Goal: Information Seeking & Learning: Learn about a topic

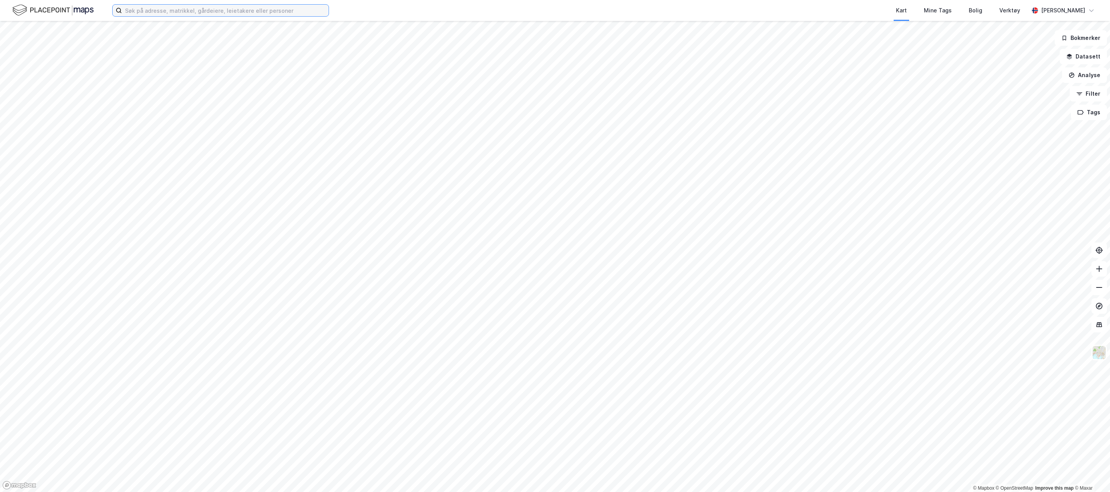
click at [148, 11] on input at bounding box center [225, 11] width 207 height 12
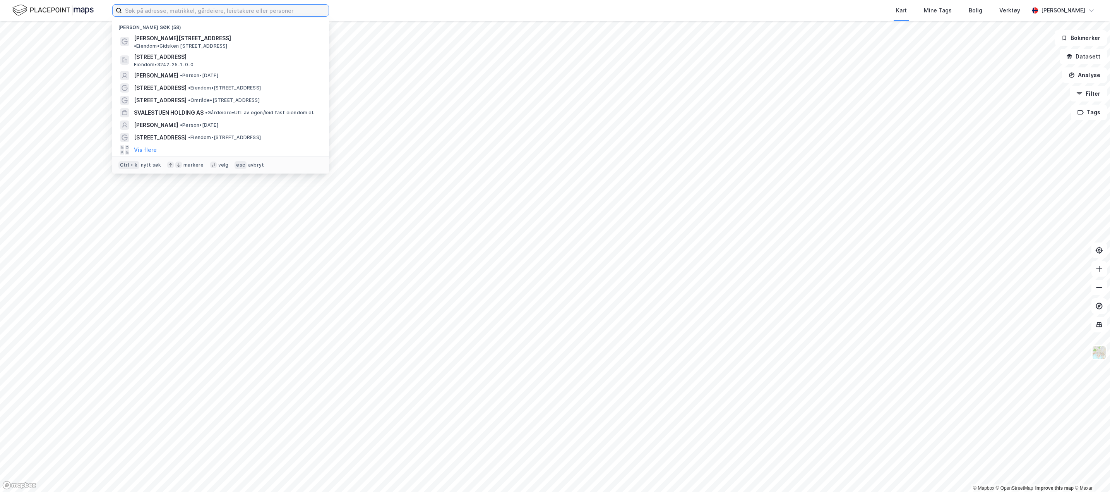
paste input "Kjønstadsætervegen 55"
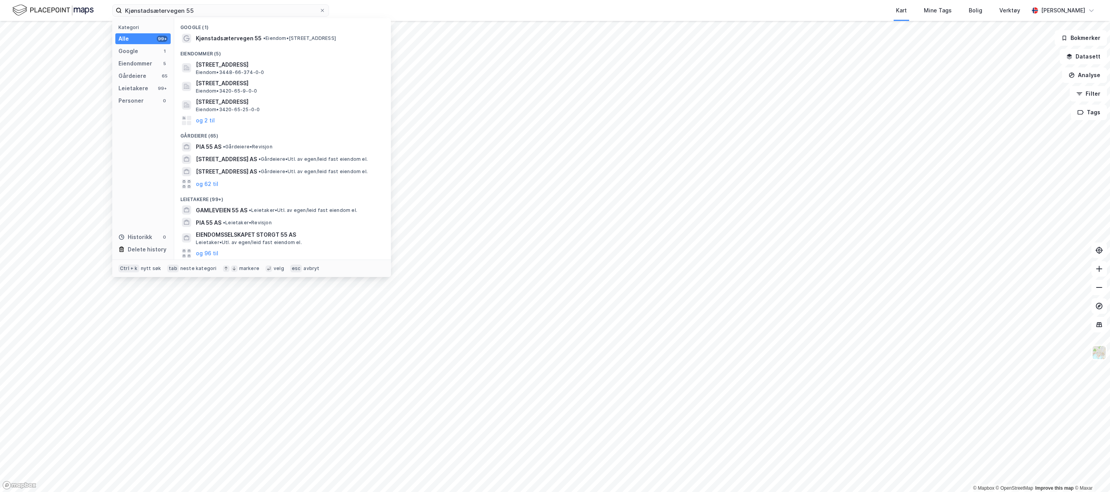
click at [252, 42] on span "Kjønstadsætervegen 55" at bounding box center [229, 38] width 66 height 9
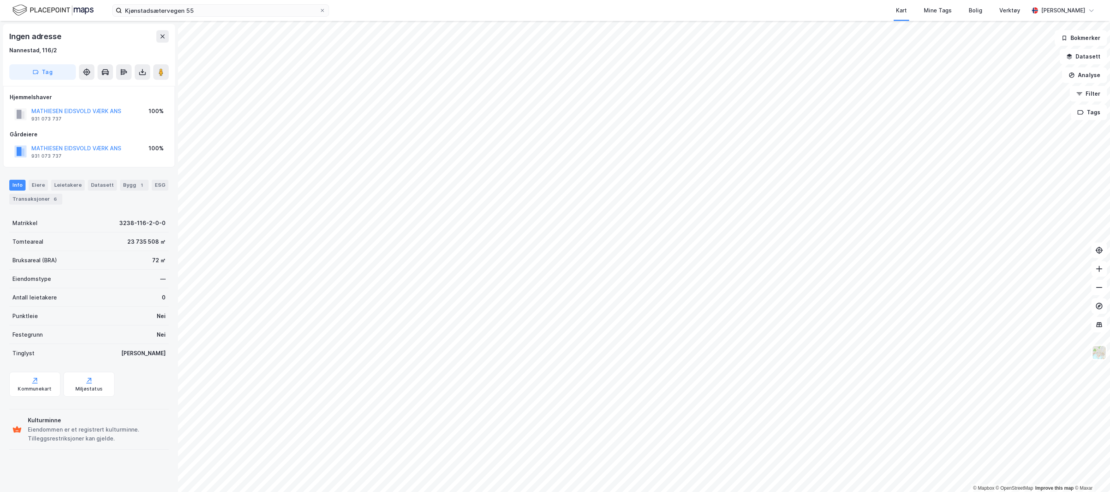
click at [68, 190] on div "Leietakere" at bounding box center [68, 185] width 34 height 11
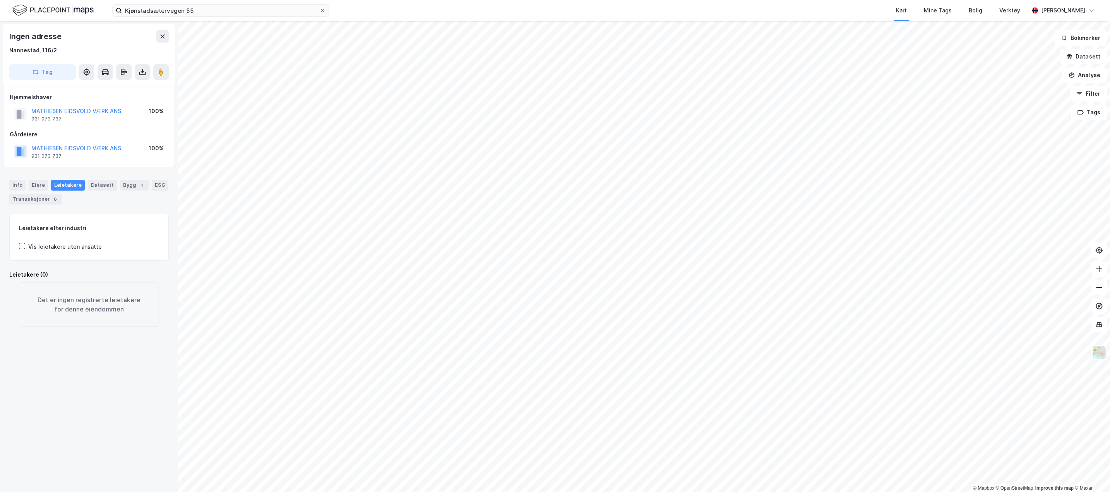
click at [13, 187] on div "Info" at bounding box center [17, 185] width 16 height 11
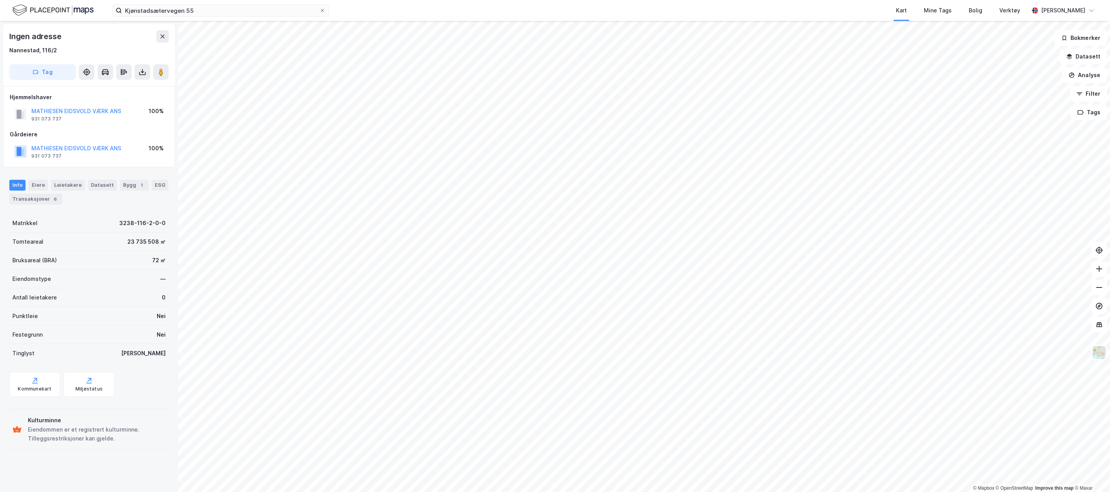
click at [211, 17] on div "Kjønstadsætervegen 55 Kart Mine Tags Bolig Verktøy [PERSON_NAME]" at bounding box center [555, 10] width 1110 height 21
click at [209, 13] on input "Kjønstadsætervegen 55" at bounding box center [220, 11] width 197 height 12
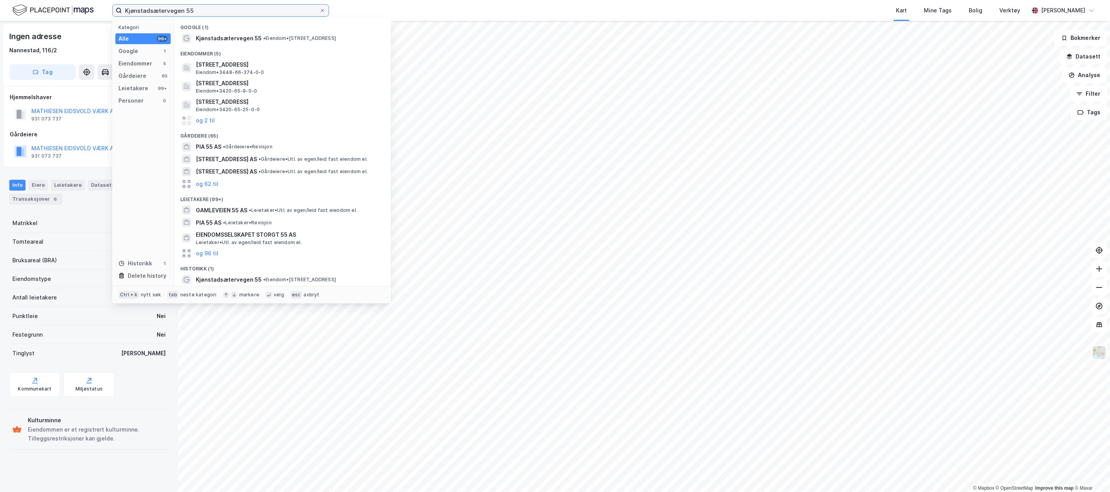
type input "Kjønstadsætervegen 55"
click at [336, 37] on span "• Eiendom • [STREET_ADDRESS]" at bounding box center [299, 38] width 73 height 6
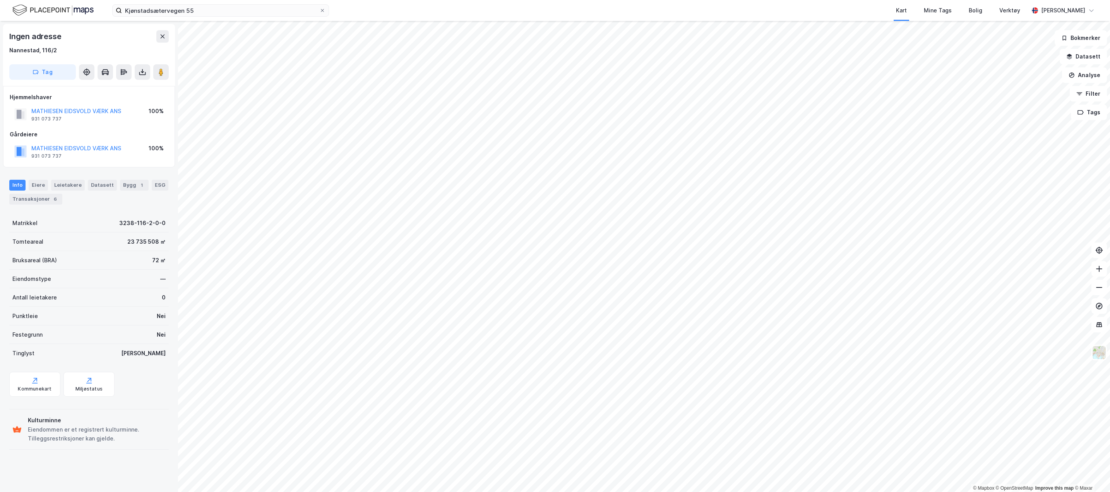
drag, startPoint x: 322, startPoint y: 11, endPoint x: 285, endPoint y: 11, distance: 37.9
click at [322, 11] on icon at bounding box center [322, 10] width 5 height 5
click at [319, 11] on input "Kjønstadsætervegen 55" at bounding box center [220, 11] width 197 height 12
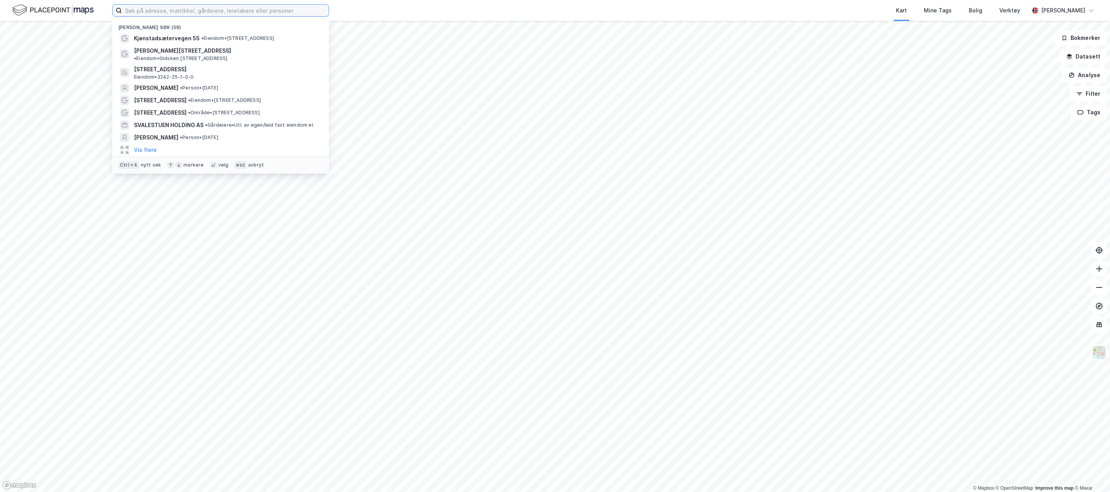
click at [280, 11] on input at bounding box center [225, 11] width 207 height 12
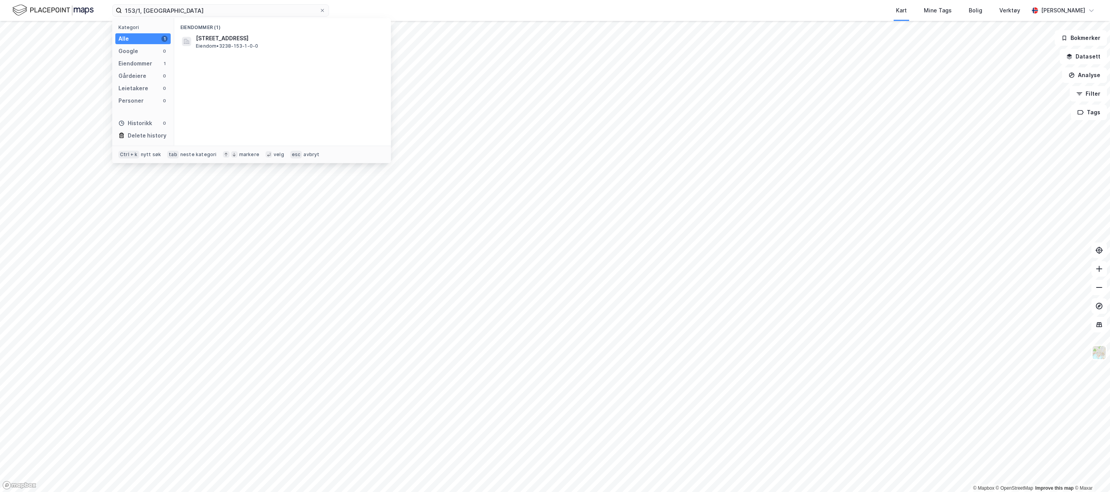
click at [211, 48] on span "Eiendom • 3238-153-1-0-0" at bounding box center [227, 46] width 62 height 6
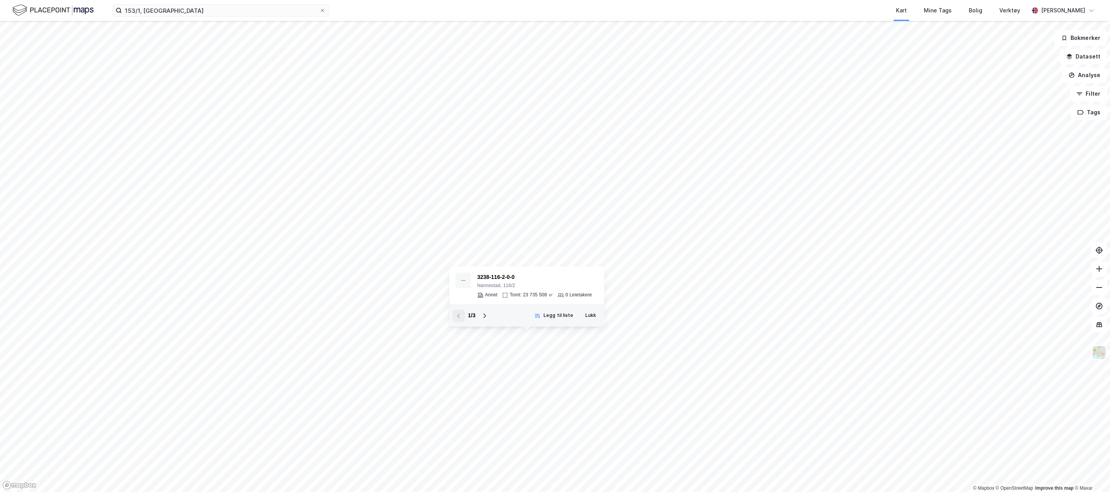
click at [487, 318] on icon at bounding box center [485, 315] width 6 height 6
click at [487, 317] on icon at bounding box center [485, 315] width 6 height 6
click at [590, 310] on button "Lukk" at bounding box center [590, 315] width 21 height 12
click at [141, 13] on input "153/1, [GEOGRAPHIC_DATA]" at bounding box center [220, 11] width 197 height 12
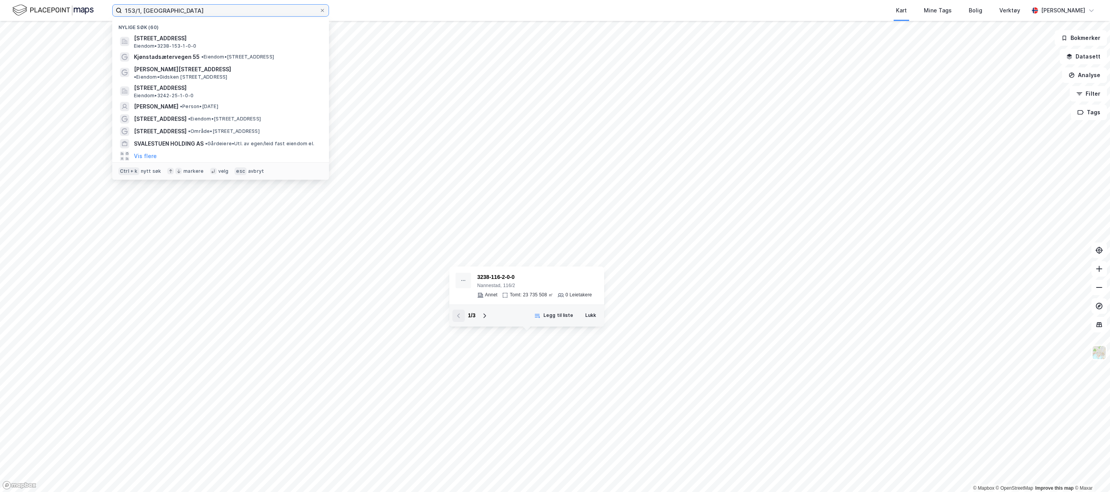
click at [189, 15] on input "153/1, [GEOGRAPHIC_DATA]" at bounding box center [220, 11] width 197 height 12
click at [206, 41] on span "[STREET_ADDRESS]" at bounding box center [227, 38] width 186 height 9
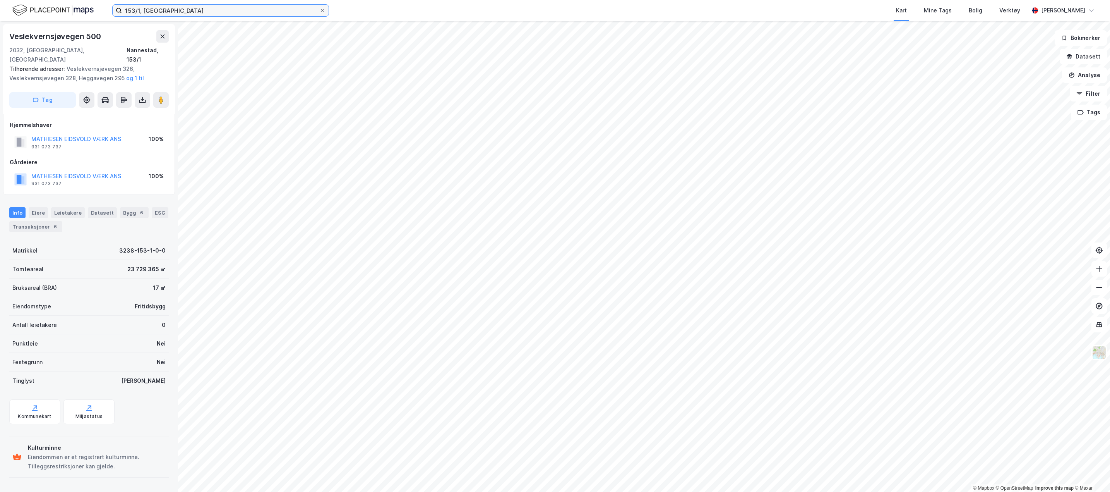
click at [140, 7] on input "153/1, [GEOGRAPHIC_DATA]" at bounding box center [220, 11] width 197 height 12
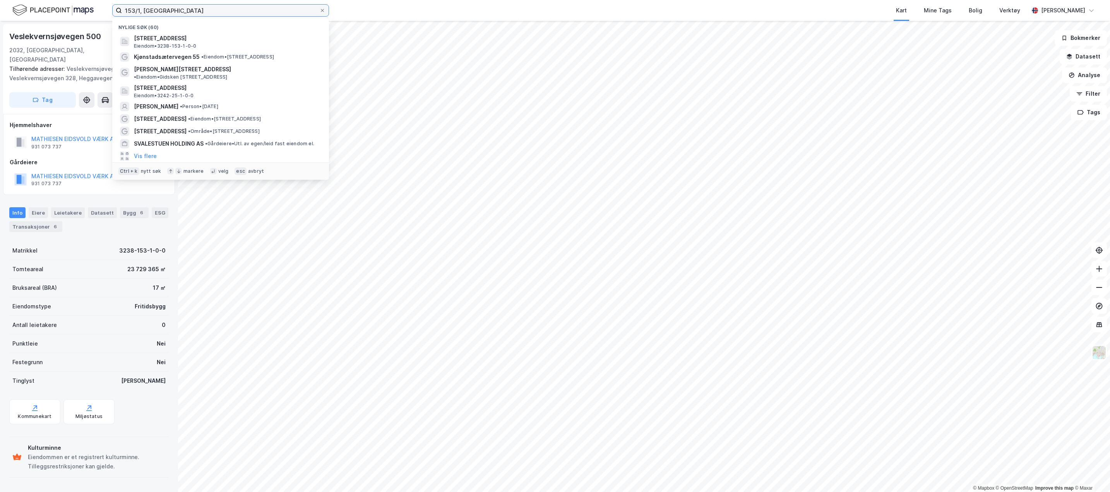
click at [140, 7] on input "153/1, [GEOGRAPHIC_DATA]" at bounding box center [220, 11] width 197 height 12
click at [140, 6] on input "153/1, [GEOGRAPHIC_DATA]" at bounding box center [220, 11] width 197 height 12
click at [243, 55] on span "• Eiendom • [STREET_ADDRESS]" at bounding box center [237, 57] width 73 height 6
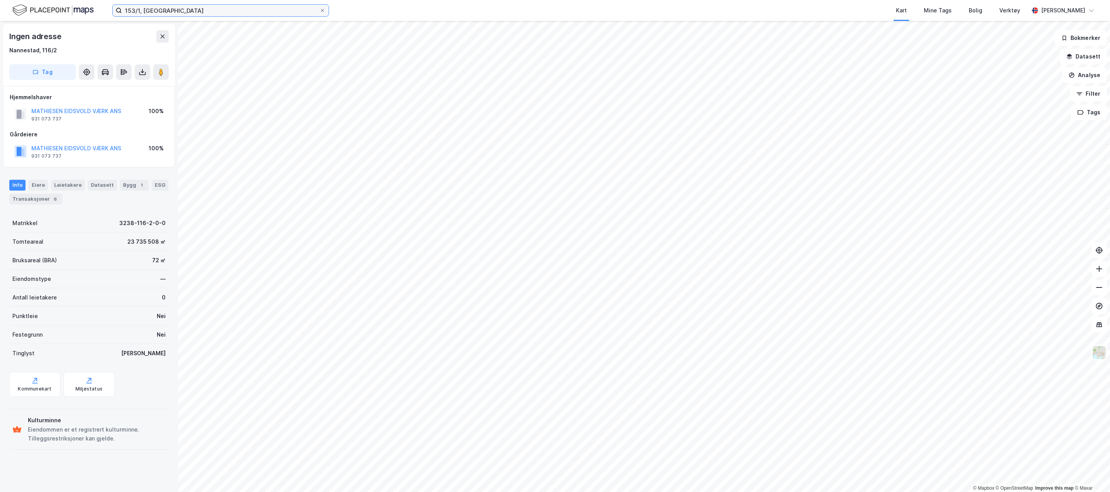
click at [274, 15] on input "153/1, [GEOGRAPHIC_DATA]" at bounding box center [220, 11] width 197 height 12
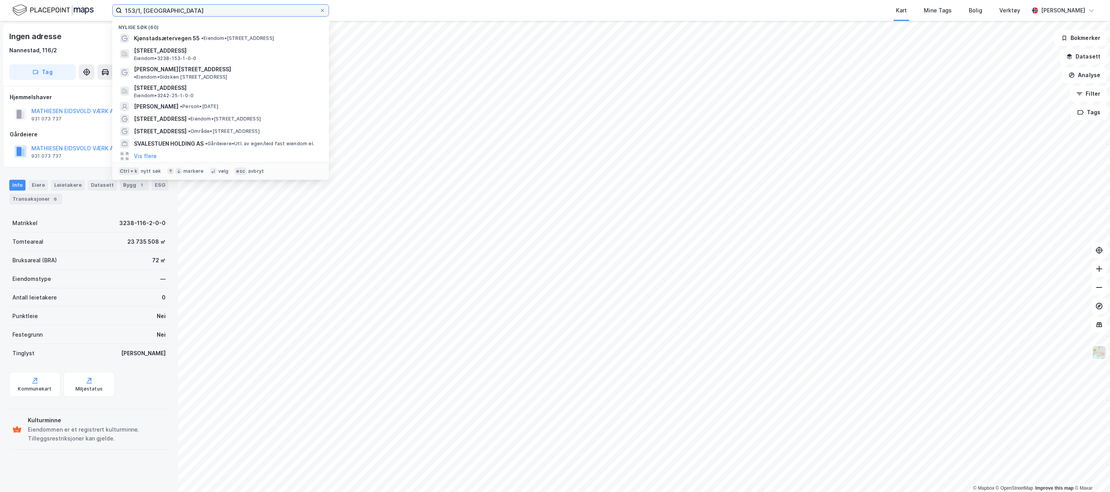
click at [274, 15] on input "153/1, [GEOGRAPHIC_DATA]" at bounding box center [220, 11] width 197 height 12
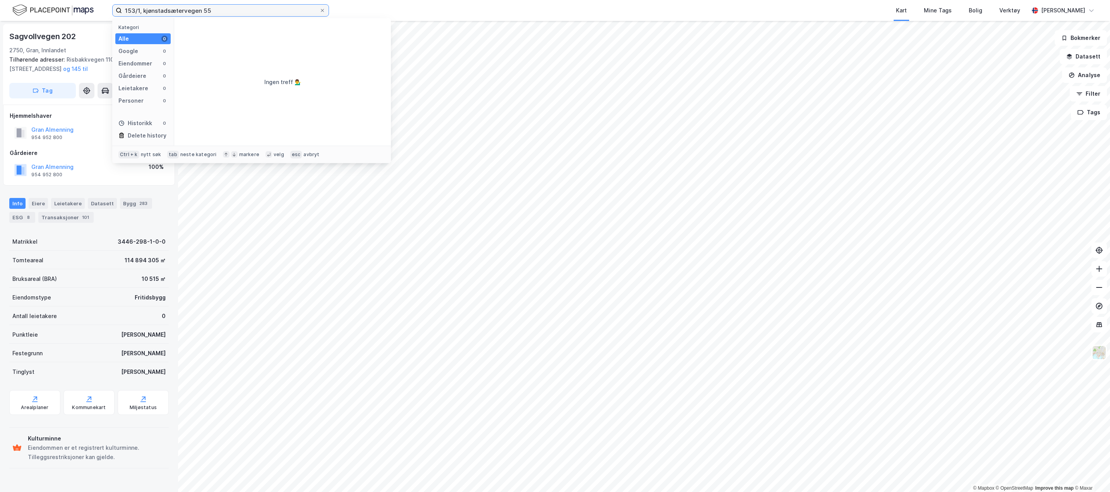
drag, startPoint x: 143, startPoint y: 10, endPoint x: 84, endPoint y: 8, distance: 58.5
click at [84, 8] on div "153/1, kjønstadsætervegen 55 Kategori Alle 0 Google 0 Eiendommer 0 Gårdeiere 0 …" at bounding box center [555, 10] width 1110 height 21
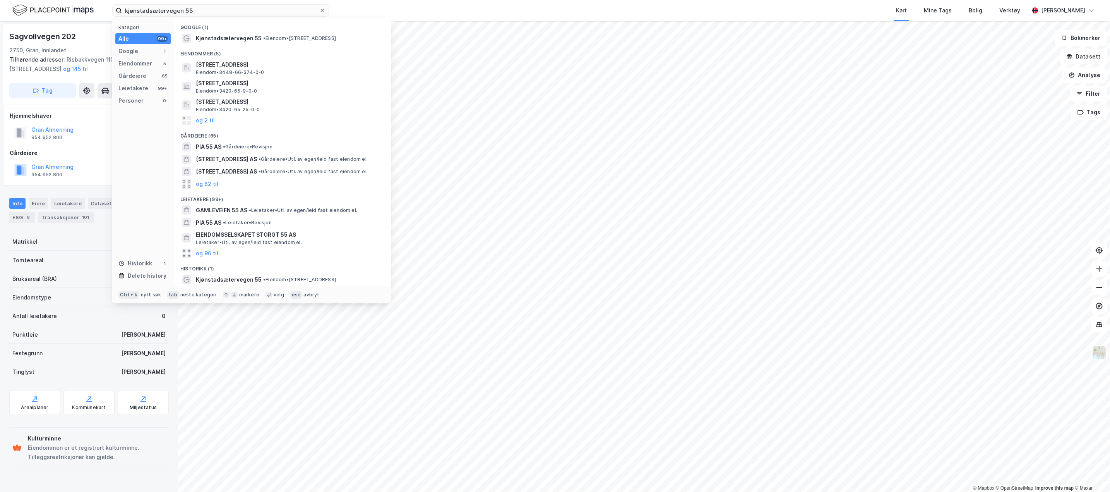
click at [336, 38] on span "• Eiendom • [STREET_ADDRESS]" at bounding box center [299, 38] width 73 height 6
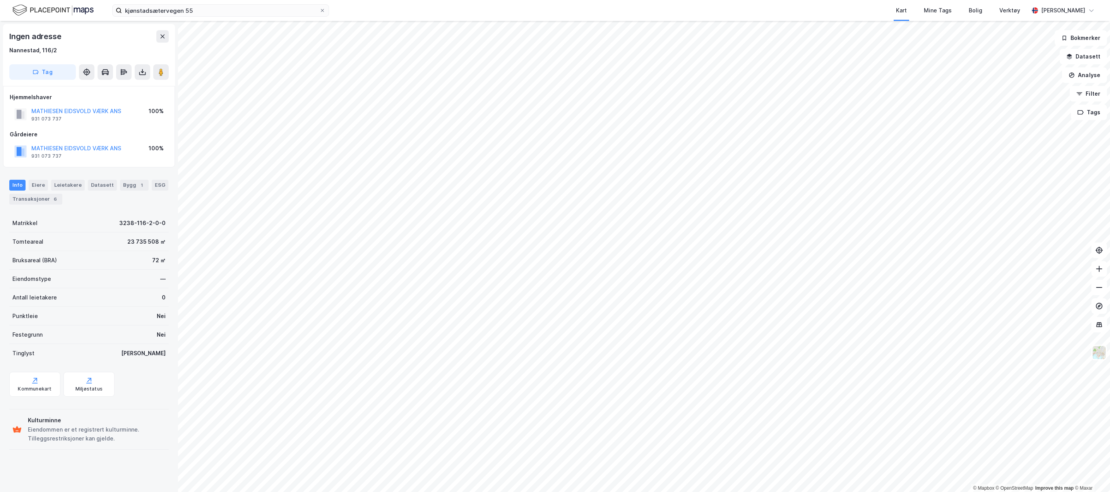
click at [133, 189] on div "Bygg 1" at bounding box center [134, 185] width 29 height 11
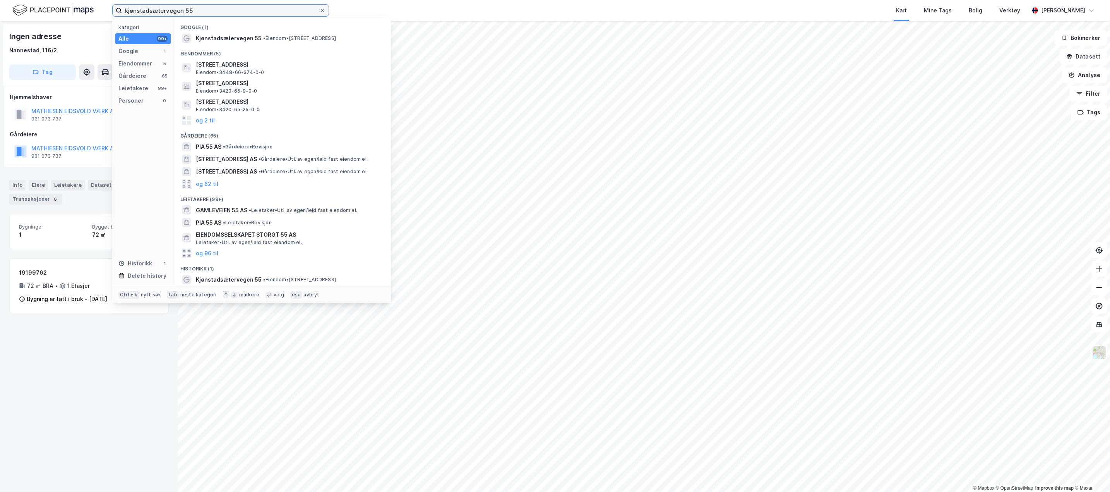
drag, startPoint x: 200, startPoint y: 9, endPoint x: 16, endPoint y: 12, distance: 183.5
click at [16, 12] on div "kjønstadsætervegen 55 Kategori Alle 99+ Google 1 Eiendommer 5 Gårdeiere 65 Leie…" at bounding box center [555, 10] width 1110 height 21
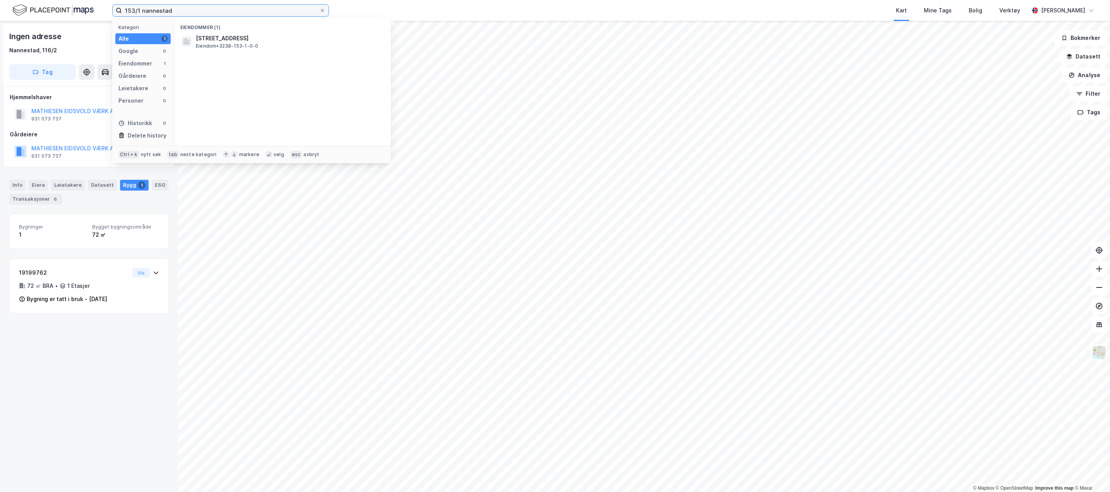
type input "153/1 nannestad"
click at [154, 59] on div "Eiendommer 1" at bounding box center [142, 63] width 55 height 11
click at [266, 36] on span "[STREET_ADDRESS]" at bounding box center [289, 38] width 186 height 9
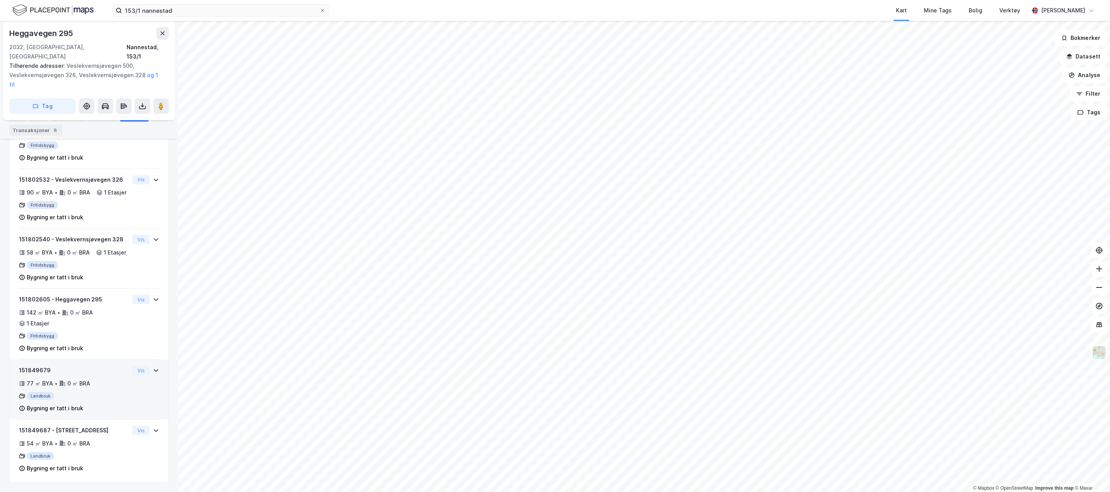
scroll to position [204, 0]
click at [156, 429] on div "151849687 - Kjønstadsætervegen 55 54 ㎡ BYA • 0 ㎡ BRA Landbruk Bygning er tatt i…" at bounding box center [89, 449] width 159 height 60
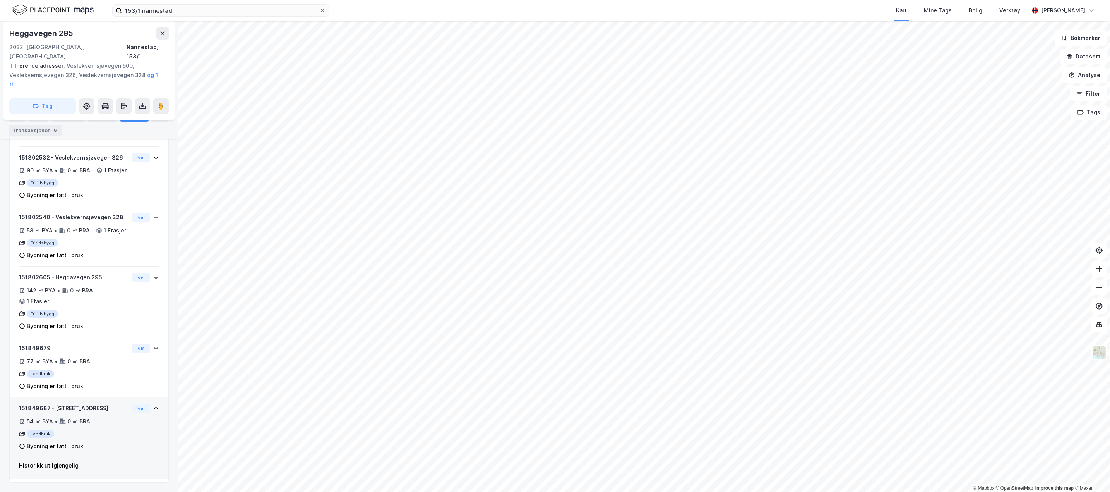
scroll to position [226, 0]
click at [126, 426] on div "151849687 - Kjønstadsætervegen 55 54 ㎡ BYA • 0 ㎡ BRA Landbruk Bygning er tatt i…" at bounding box center [89, 429] width 140 height 53
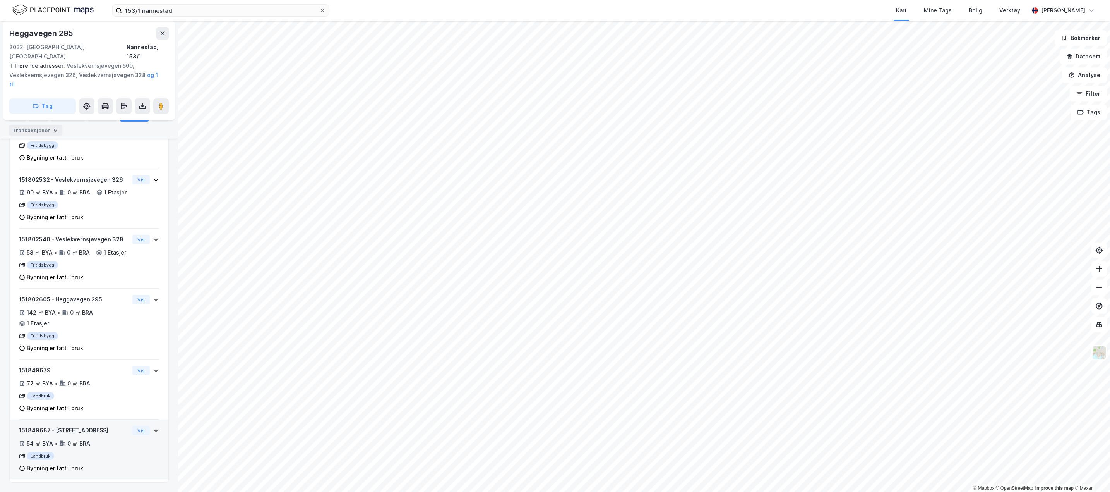
click at [105, 429] on div "151849687 - [STREET_ADDRESS]" at bounding box center [74, 429] width 110 height 9
